Goal: Navigation & Orientation: Find specific page/section

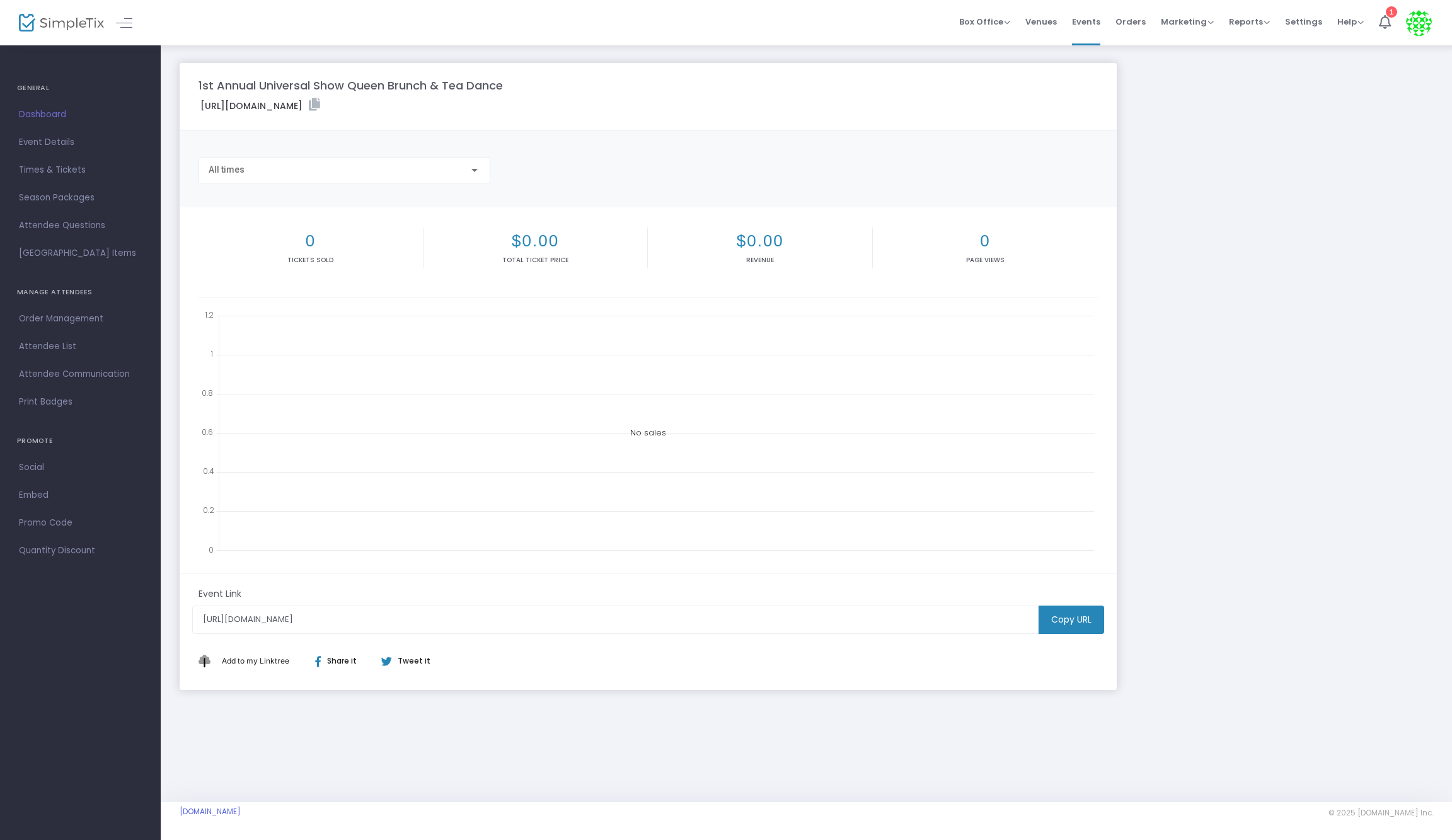
click at [46, 90] on h4 "GENERAL" at bounding box center [80, 88] width 127 height 25
click at [976, 26] on div "Box Office Sell Tickets Bookings Sell Season Pass" at bounding box center [985, 22] width 51 height 13
click at [975, 15] on span "Box Office Sell Tickets Bookings Sell Season Pass" at bounding box center [985, 22] width 51 height 32
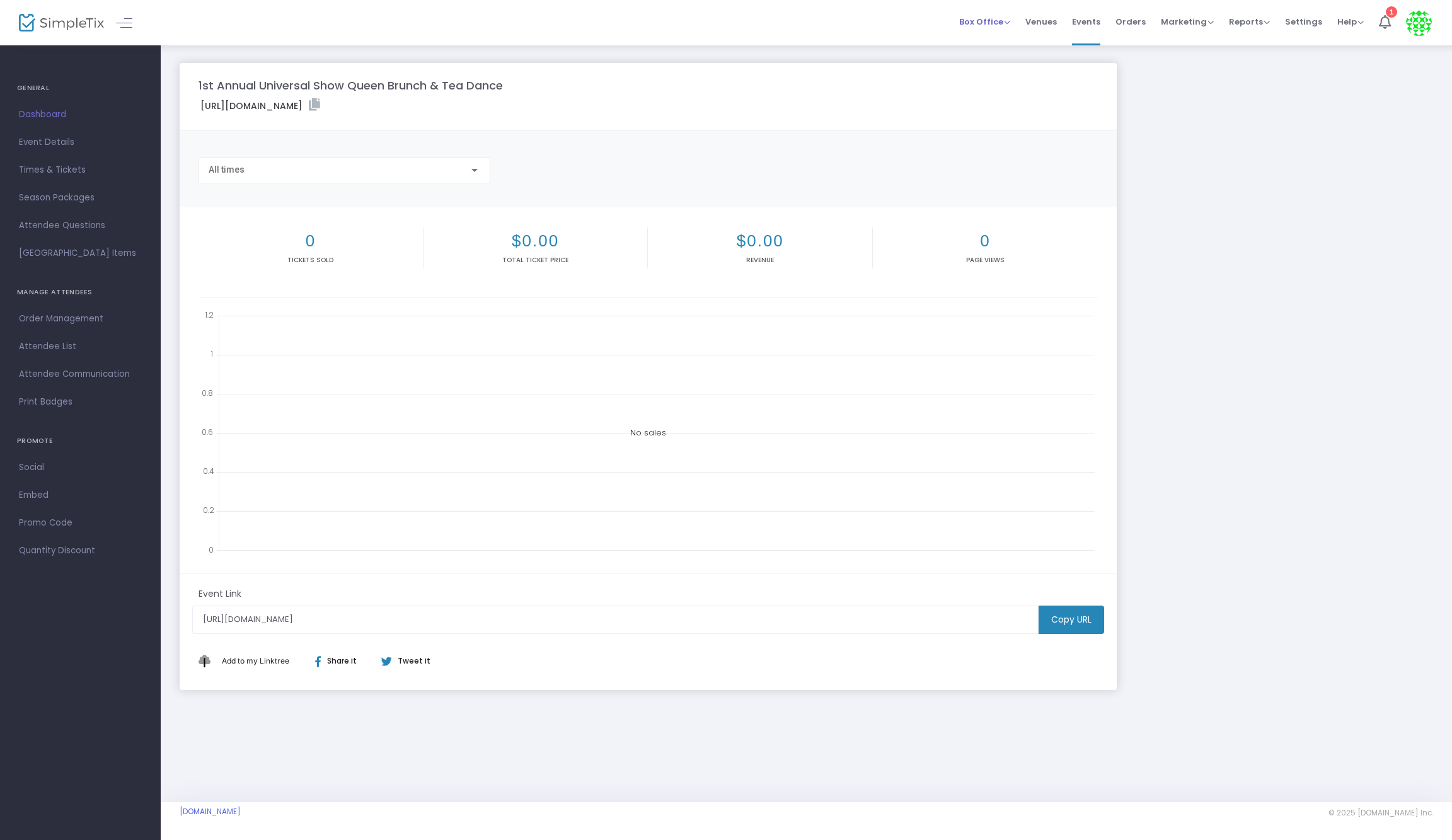
click at [975, 15] on span "Box Office Sell Tickets Bookings Sell Season Pass" at bounding box center [985, 22] width 51 height 32
click at [1094, 19] on span "Events" at bounding box center [1086, 22] width 29 height 32
